Goal: Task Accomplishment & Management: Use online tool/utility

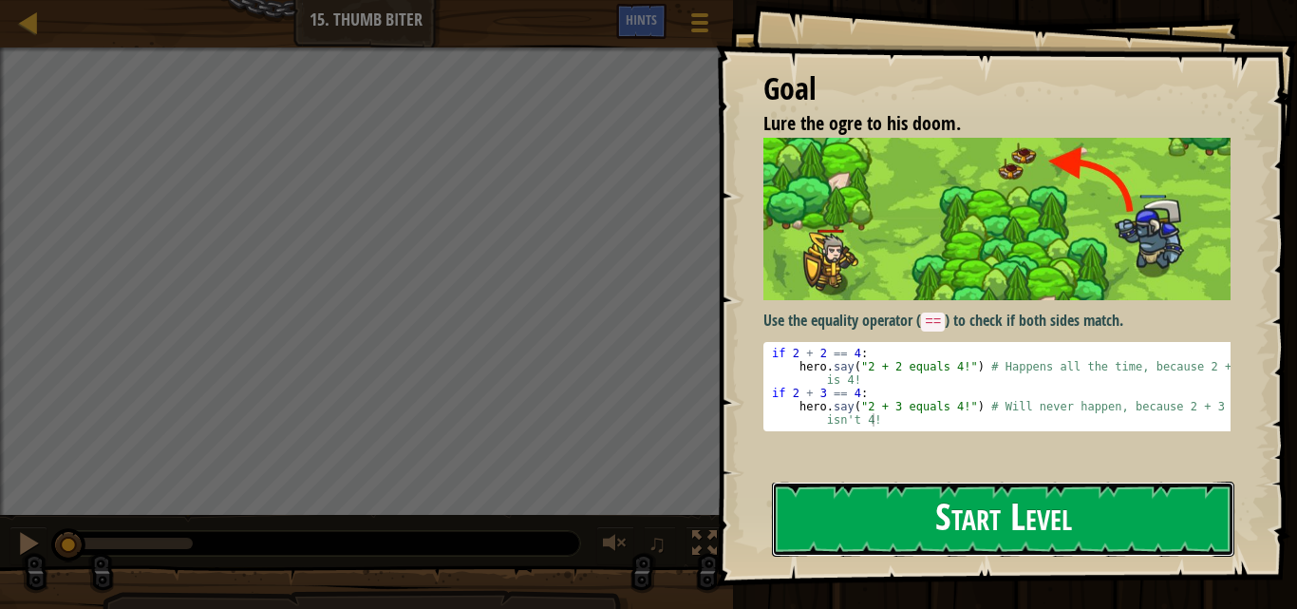
click at [818, 512] on button "Start Level" at bounding box center [1003, 518] width 462 height 75
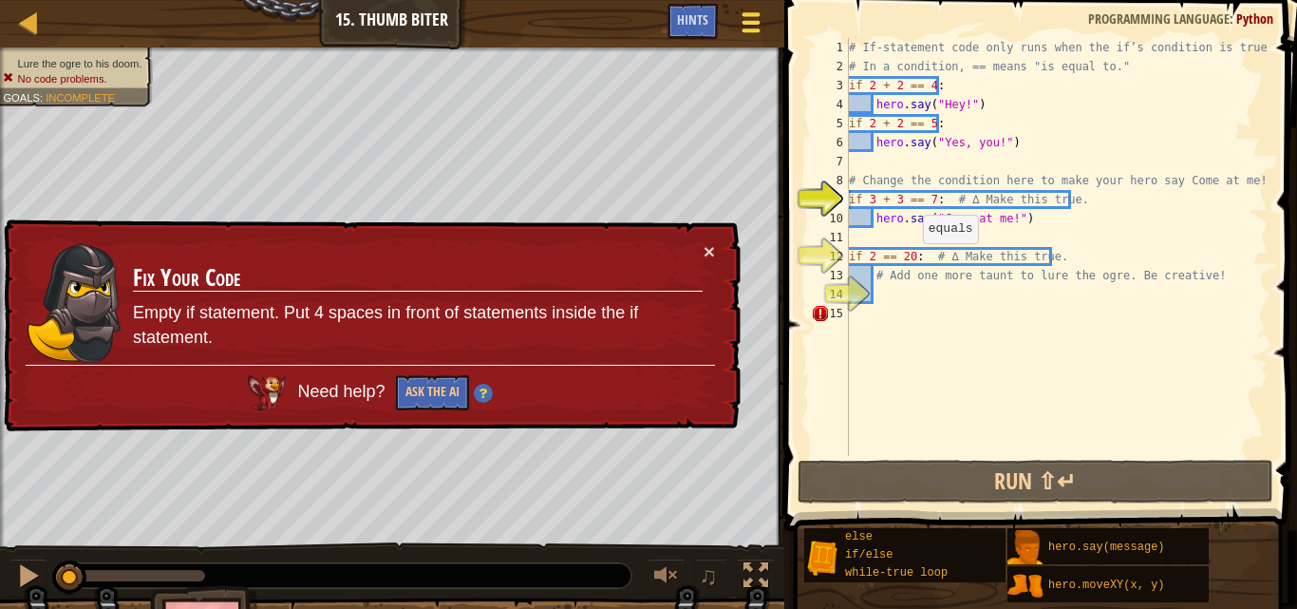
click at [748, 21] on span at bounding box center [751, 23] width 18 height 4
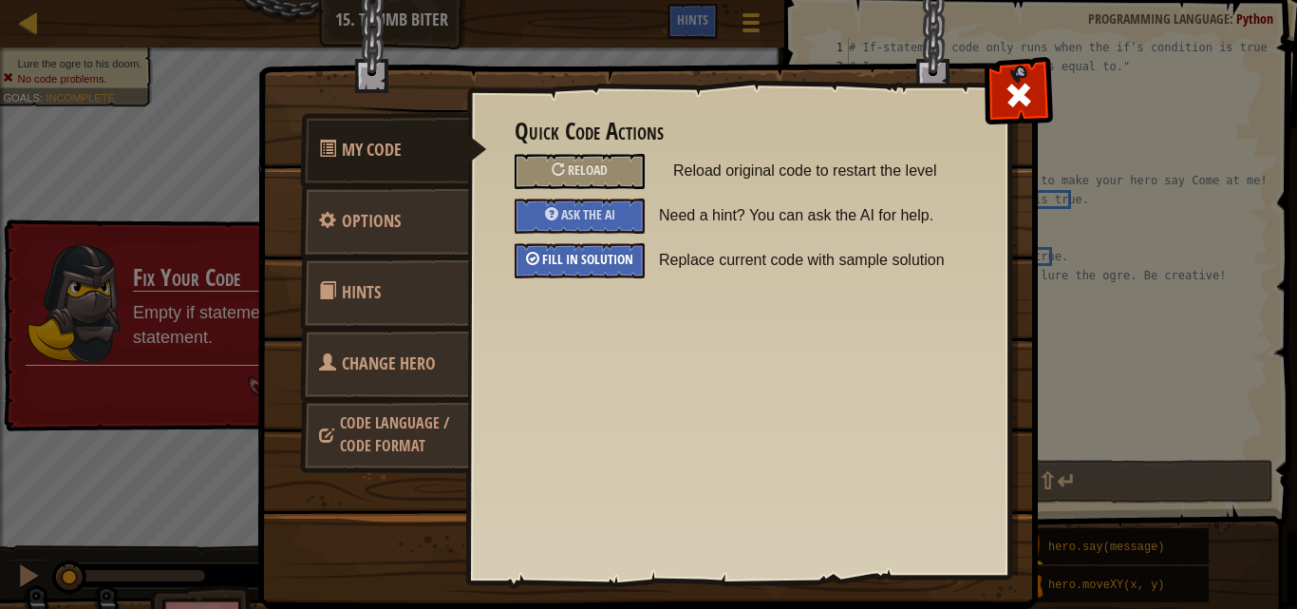
click at [613, 260] on span "Fill in solution" at bounding box center [587, 259] width 91 height 18
click at [1009, 114] on div at bounding box center [1018, 91] width 60 height 60
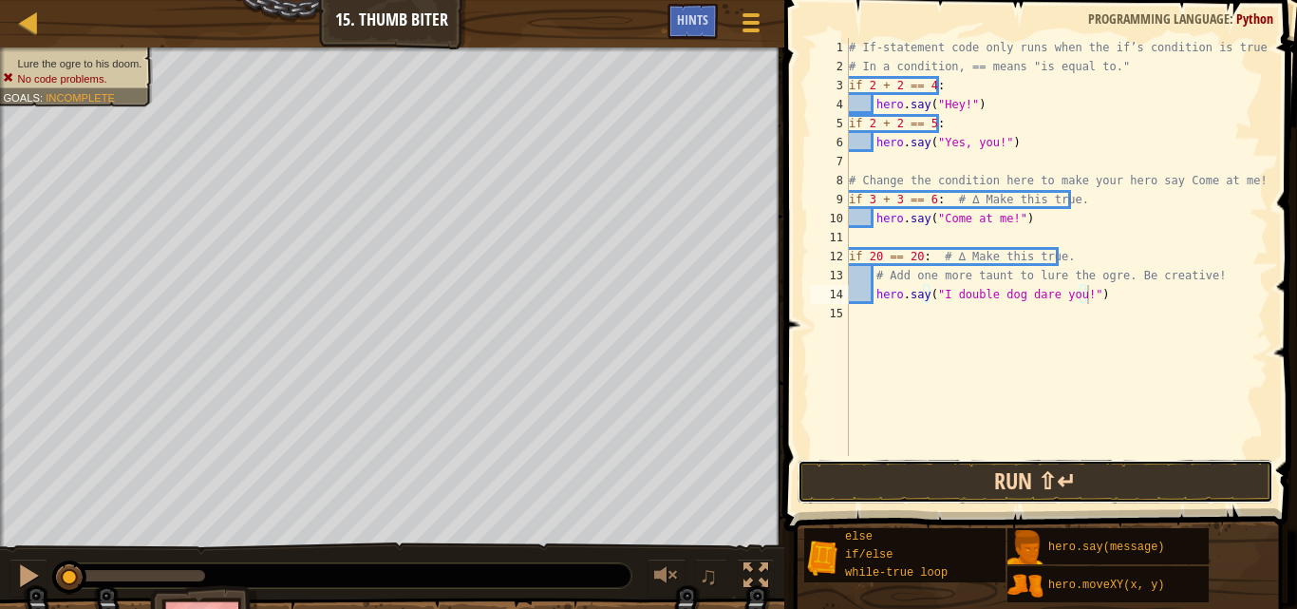
click at [1060, 473] on button "Run ⇧↵" at bounding box center [1036, 482] width 476 height 44
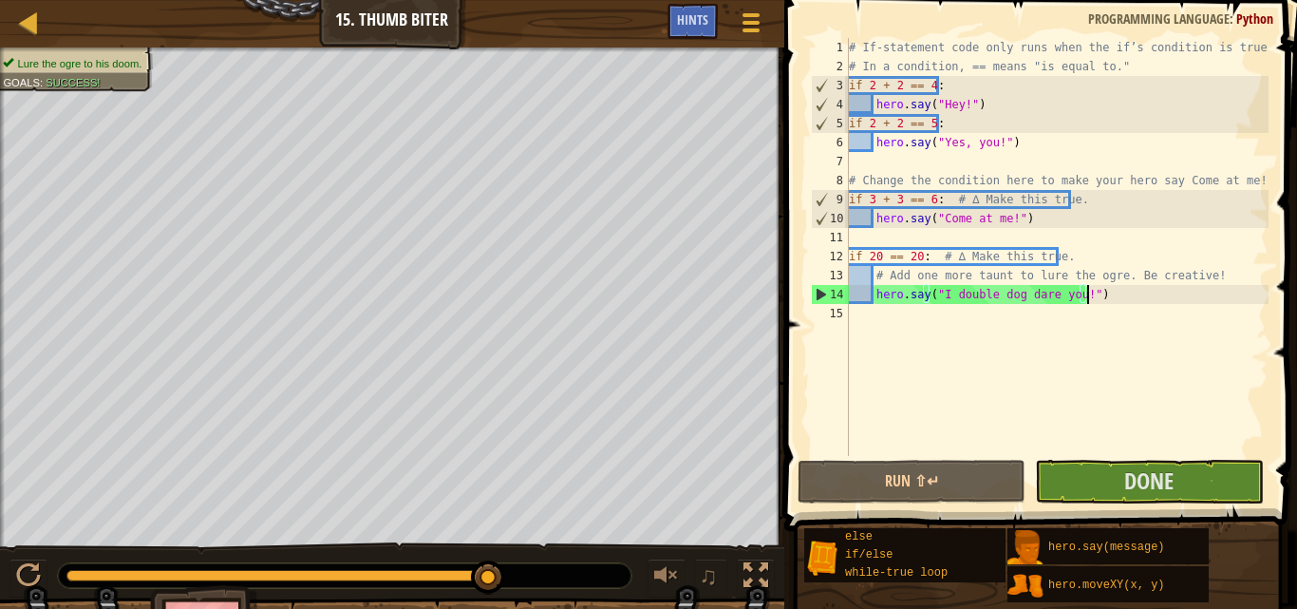
click at [1118, 289] on div "# If-statement code only runs when the if’s condition is true. # In a condition…" at bounding box center [1056, 266] width 423 height 456
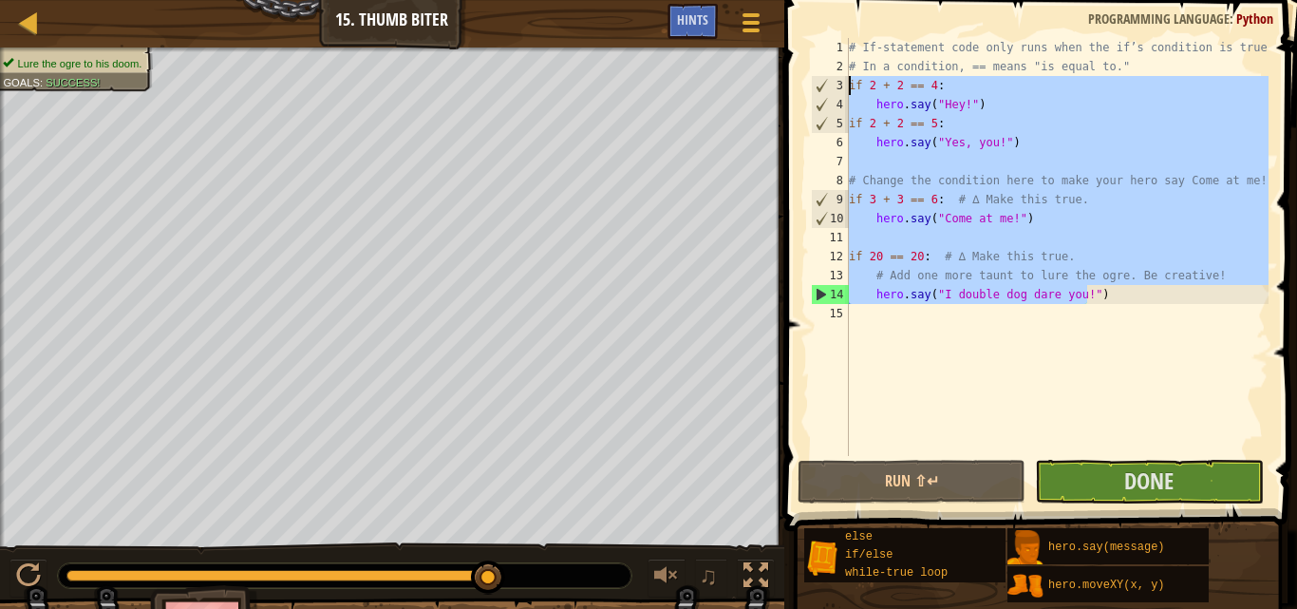
drag, startPoint x: 1108, startPoint y: 290, endPoint x: 815, endPoint y: 77, distance: 362.4
click at [815, 77] on div "hero.say("I double dog dare you!") 1 2 3 4 5 6 7 8 9 10 11 12 13 14 15 # If-sta…" at bounding box center [1037, 247] width 461 height 418
click at [867, 291] on div "# If-statement code only runs when the if’s condition is true. # In a condition…" at bounding box center [1056, 247] width 423 height 418
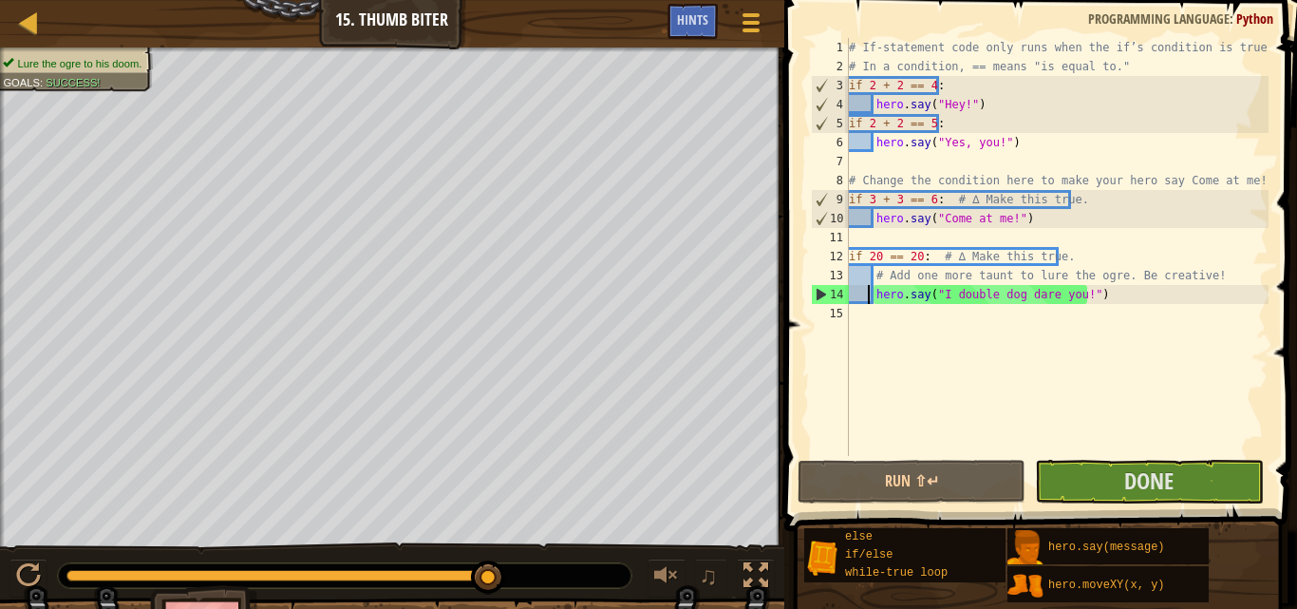
click at [1035, 214] on div "# If-statement code only runs when the if’s condition is true. # In a condition…" at bounding box center [1056, 266] width 423 height 456
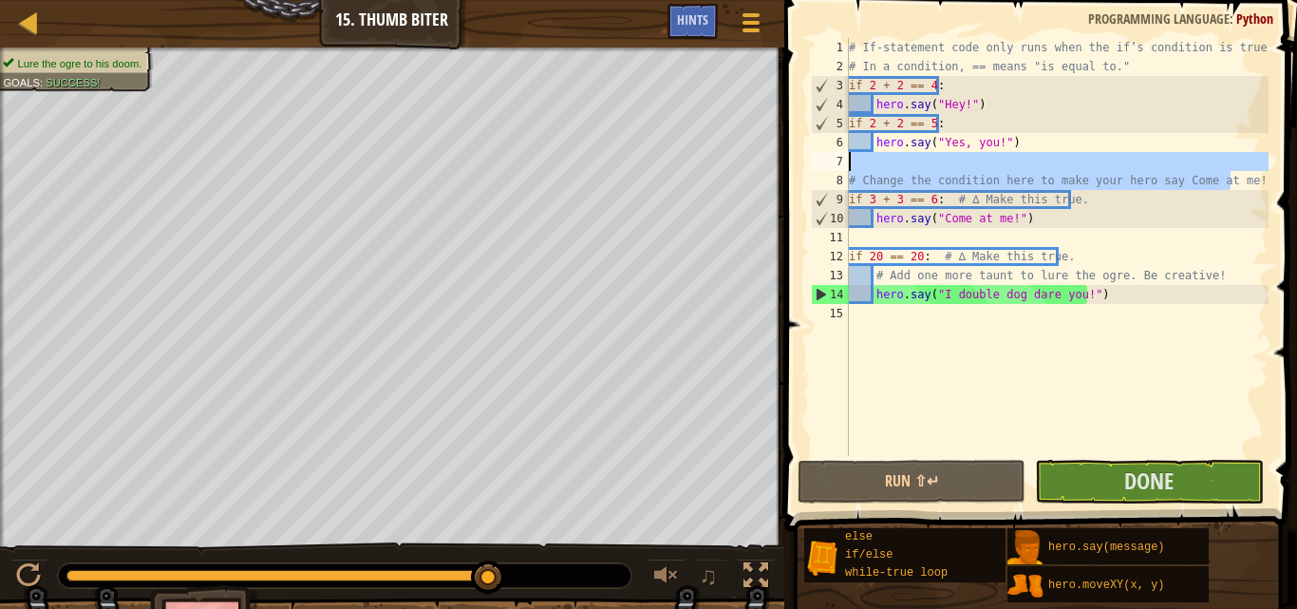
drag, startPoint x: 1256, startPoint y: 179, endPoint x: 833, endPoint y: 163, distance: 423.7
click at [833, 163] on div "hero.say("Come at me!") 1 2 3 4 5 6 7 8 9 10 11 12 13 14 15 # If-statement code…" at bounding box center [1037, 247] width 461 height 418
type textarea "# Change the condition here to make your hero say Come at me!"
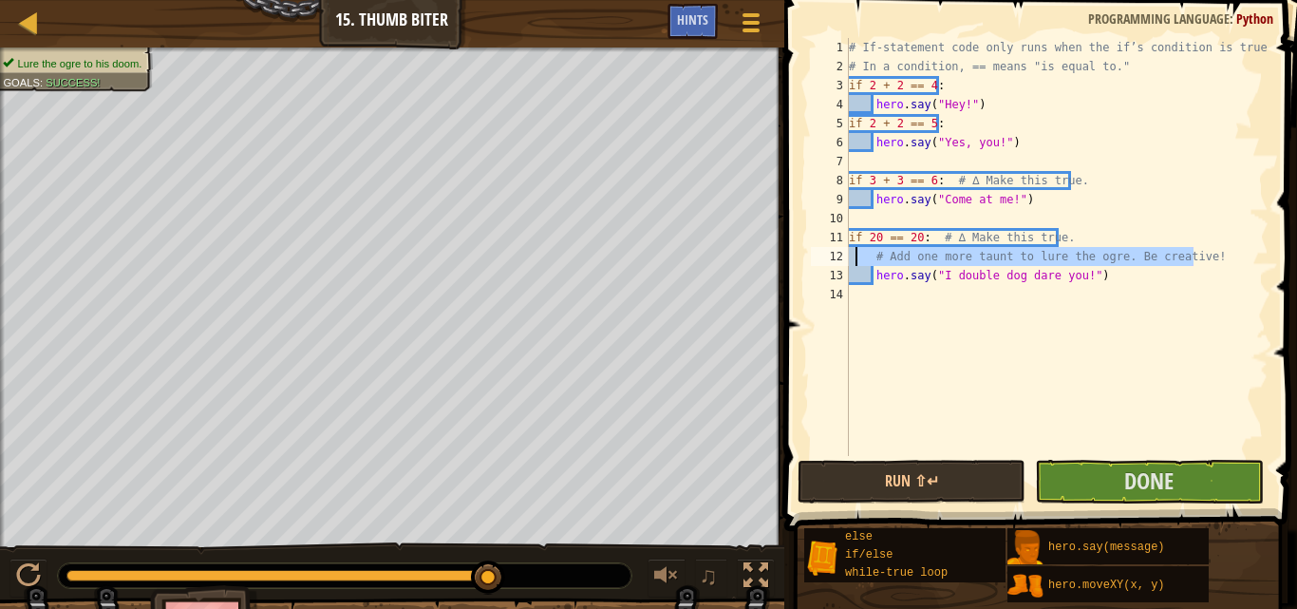
drag, startPoint x: 1206, startPoint y: 257, endPoint x: 855, endPoint y: 254, distance: 351.3
click at [855, 254] on div "# If-statement code only runs when the if’s condition is true. # In a condition…" at bounding box center [1056, 266] width 423 height 456
type textarea "# Add one more taunt to lure the ogre. Be creative!"
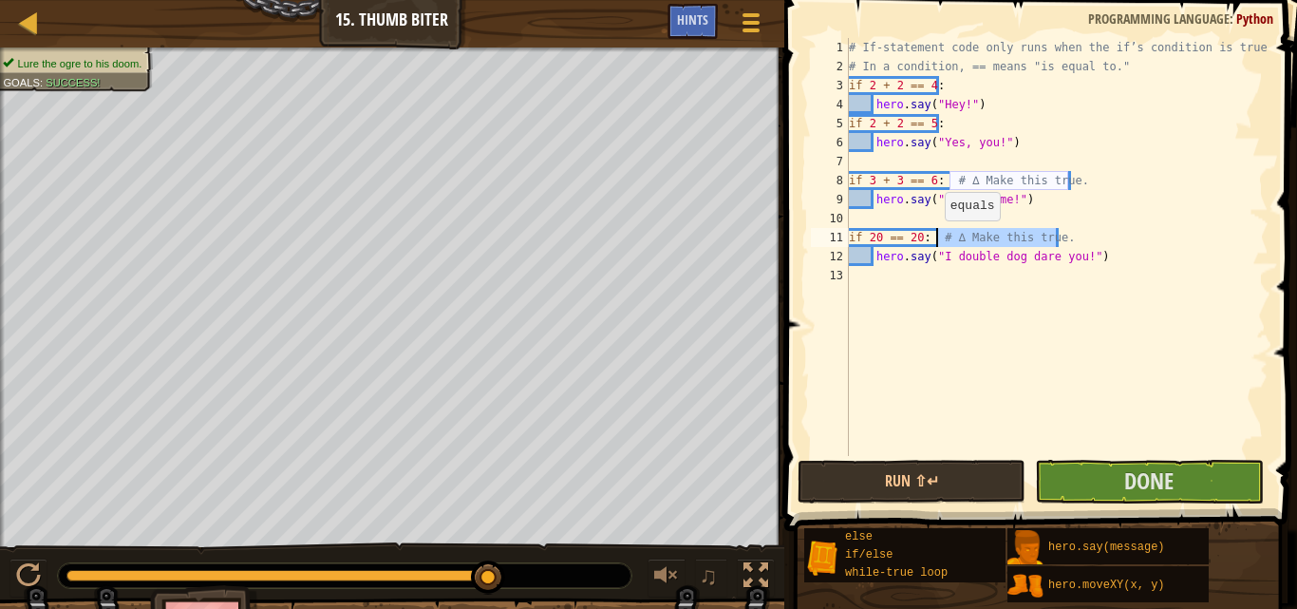
drag, startPoint x: 1073, startPoint y: 240, endPoint x: 935, endPoint y: 239, distance: 137.7
click at [935, 239] on div "# If-statement code only runs when the if’s condition is true. # In a condition…" at bounding box center [1056, 266] width 423 height 456
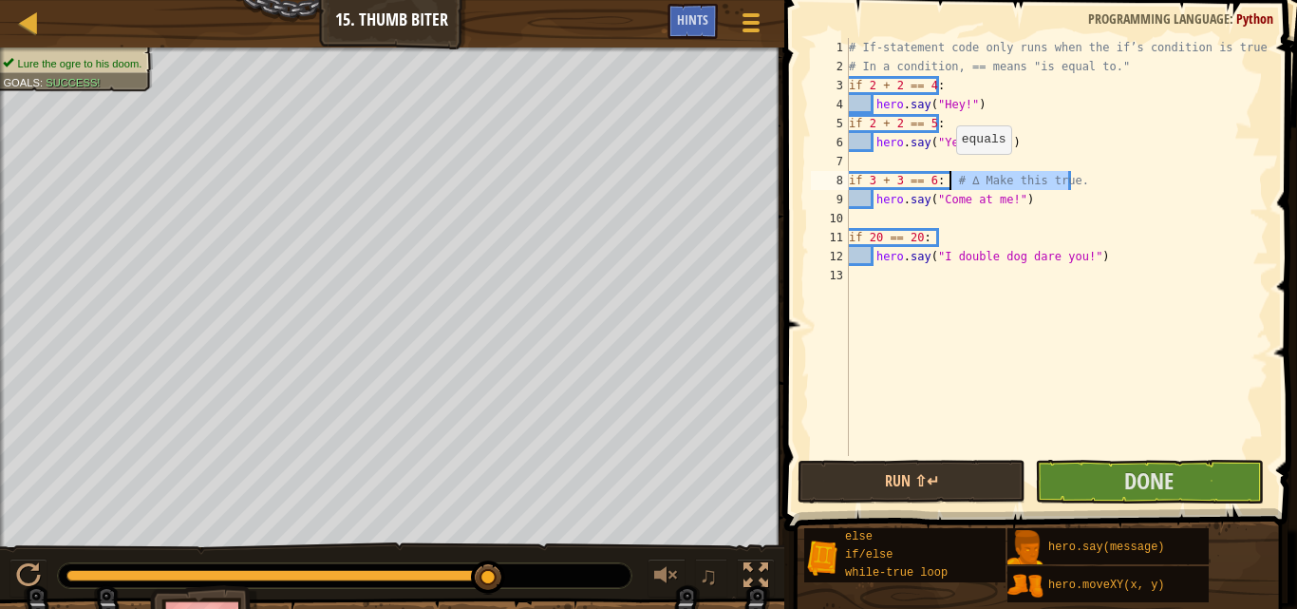
drag, startPoint x: 1078, startPoint y: 173, endPoint x: 947, endPoint y: 173, distance: 131.0
click at [947, 173] on div "# If-statement code only runs when the if’s condition is true. # In a condition…" at bounding box center [1056, 266] width 423 height 456
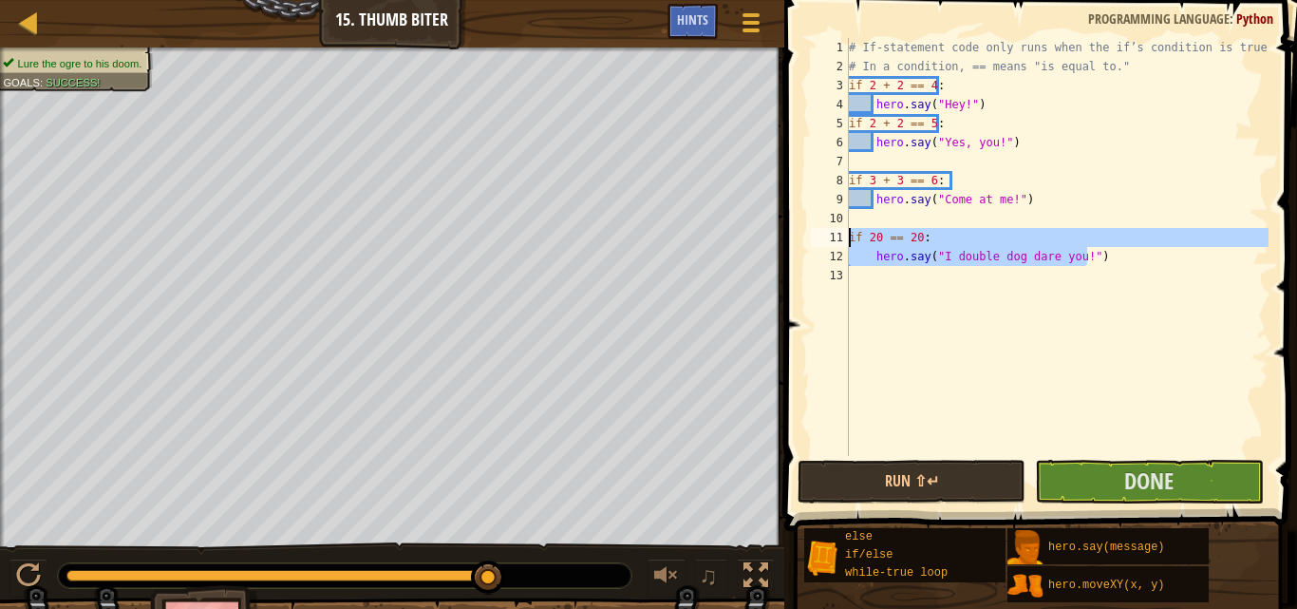
drag, startPoint x: 1104, startPoint y: 257, endPoint x: 827, endPoint y: 235, distance: 278.1
click at [827, 235] on div "if 3 + 3 == 6: 1 2 3 4 5 6 7 8 9 10 11 12 13 # If-statement code only runs when…" at bounding box center [1037, 247] width 461 height 418
click at [1113, 260] on div "# If-statement code only runs when the if’s condition is true. # In a condition…" at bounding box center [1056, 247] width 423 height 418
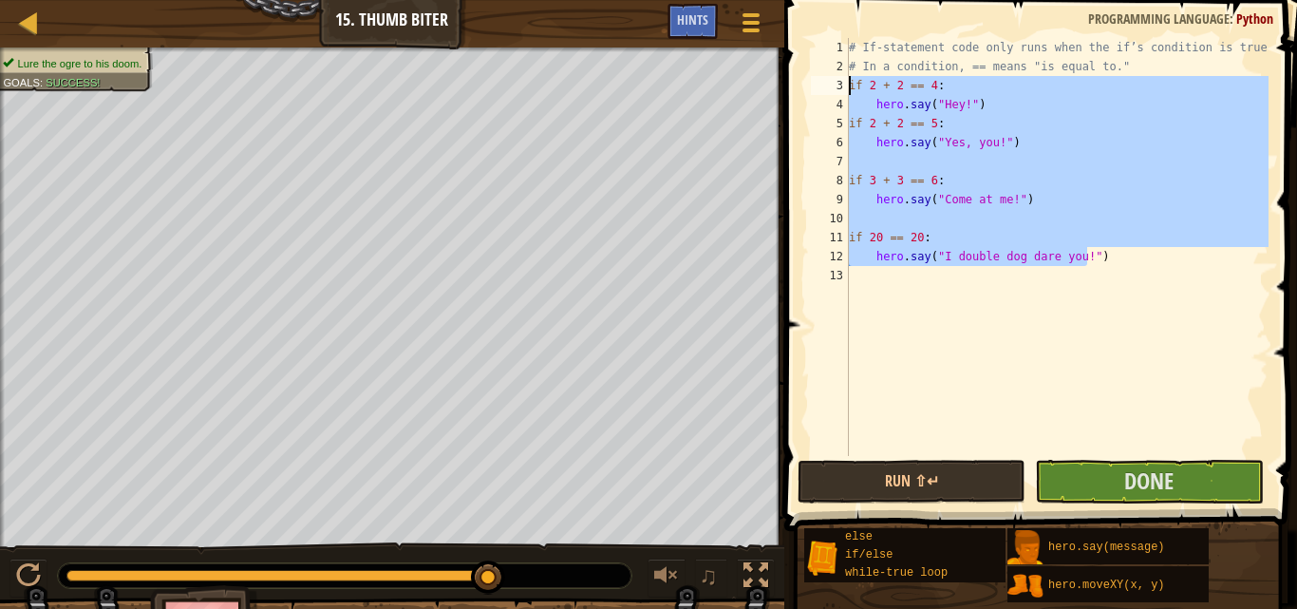
click at [765, 81] on div "Courses Computer Science 3 15. Thumb Biter Game Menu Done Hints 1 ההההההההההההה…" at bounding box center [648, 304] width 1297 height 609
type textarea "hero.say("I double dog dare you!")"
